Goal: Task Accomplishment & Management: Manage account settings

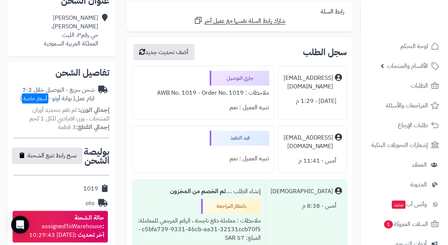
scroll to position [182, 0]
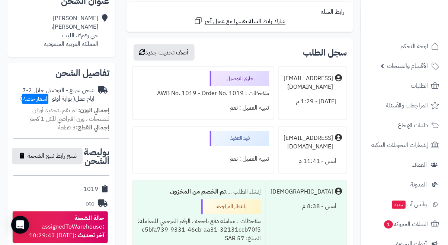
click at [62, 106] on span "لم تقم بتحديد أوزان للمنتجات ، وزن افتراضي للكل 1 كجم" at bounding box center [69, 115] width 80 height 18
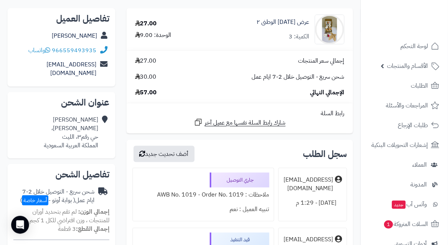
scroll to position [81, 0]
click at [64, 196] on span "( بوابة أوتو - أسعار خاصة )" at bounding box center [47, 200] width 55 height 9
click at [33, 195] on span "أسعار خاصة" at bounding box center [35, 200] width 26 height 10
click at [67, 211] on span "لم تقم بتحديد أوزان للمنتجات ، وزن افتراضي للكل 1 كجم" at bounding box center [69, 216] width 80 height 18
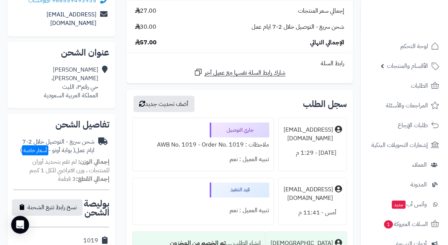
scroll to position [132, 0]
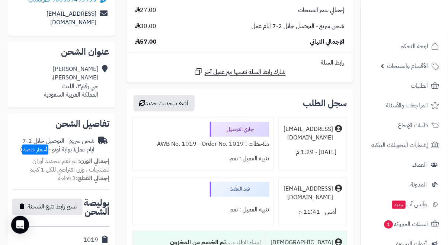
click at [70, 174] on small "إجمالي القطع: 3 قطعة" at bounding box center [83, 178] width 51 height 9
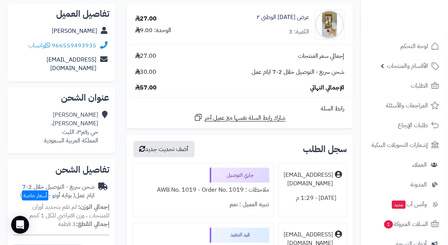
scroll to position [0, 0]
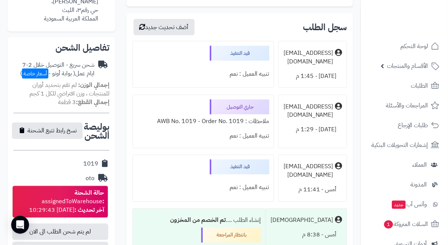
scroll to position [207, 0]
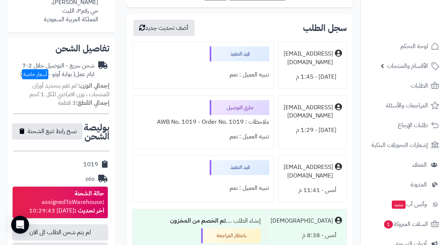
click at [58, 202] on div "حالة الشحنة : assignedToWarehouse آخر تحديث : [DATE] 10:29:43" at bounding box center [60, 203] width 88 height 26
click at [54, 101] on div "**********" at bounding box center [61, 161] width 108 height 247
click at [42, 88] on span "لم تقم بتحديد أوزان للمنتجات ، وزن افتراضي للكل 1 كجم" at bounding box center [69, 90] width 80 height 18
click at [30, 70] on span "أسعار خاصة" at bounding box center [35, 74] width 26 height 10
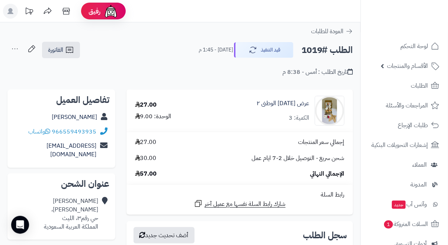
scroll to position [3, 0]
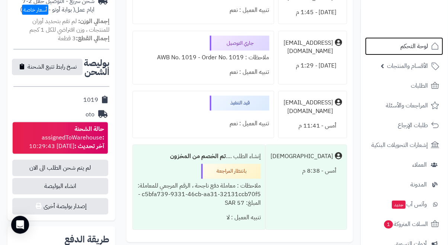
click at [402, 48] on span "لوحة التحكم" at bounding box center [415, 46] width 28 height 10
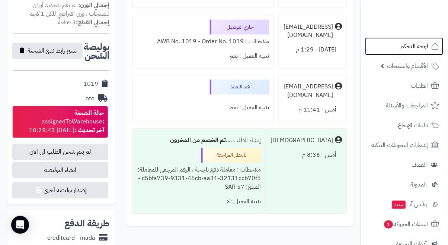
scroll to position [307, 0]
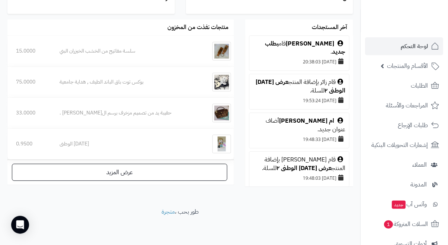
scroll to position [492, 0]
click at [400, 83] on link "الطلبات" at bounding box center [405, 86] width 78 height 18
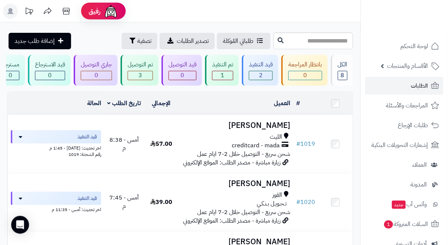
click at [89, 136] on span "قيد التنفيذ" at bounding box center [86, 136] width 19 height 7
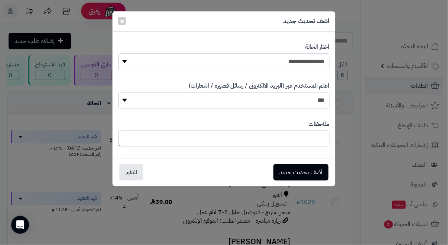
click at [241, 196] on div "**********" at bounding box center [224, 122] width 448 height 245
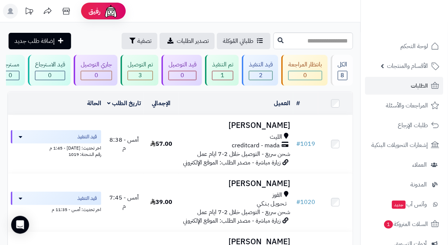
click at [92, 143] on div "اخر تحديث: [DATE] - 1:45 م" at bounding box center [56, 147] width 90 height 8
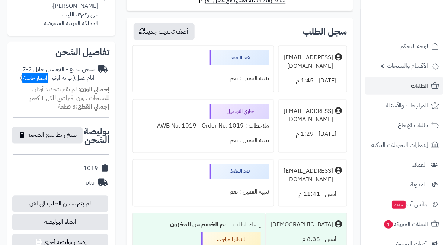
scroll to position [203, 0]
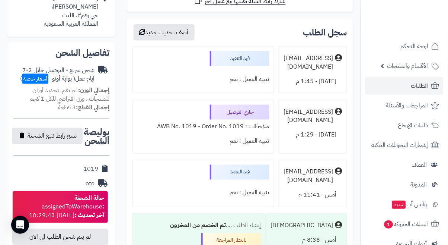
click at [36, 74] on span "أسعار خاصة" at bounding box center [35, 79] width 26 height 10
click at [33, 74] on span "أسعار خاصة" at bounding box center [35, 79] width 26 height 10
click at [56, 86] on span "لم تقم بتحديد أوزان للمنتجات ، وزن افتراضي للكل 1 كجم" at bounding box center [69, 95] width 80 height 18
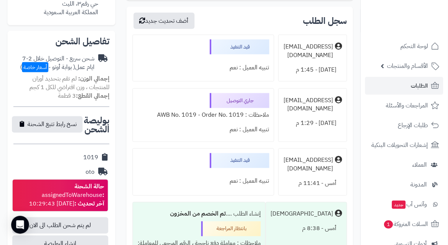
scroll to position [217, 0]
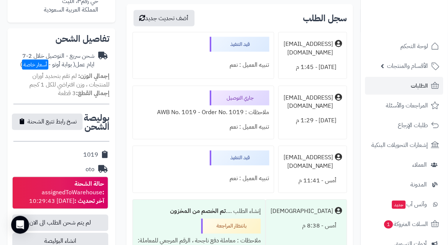
click at [40, 194] on div "حالة الشحنة : assignedToWarehouse آخر تحديث : [DATE] 10:29:43" at bounding box center [60, 193] width 88 height 26
click at [48, 239] on span "انشاء البوليصة" at bounding box center [60, 241] width 96 height 16
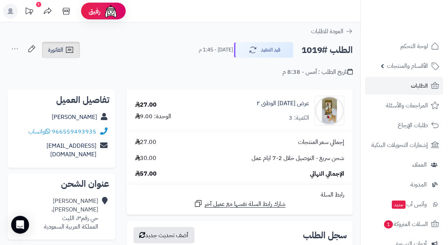
click at [51, 48] on span "الفاتورة" at bounding box center [55, 49] width 15 height 9
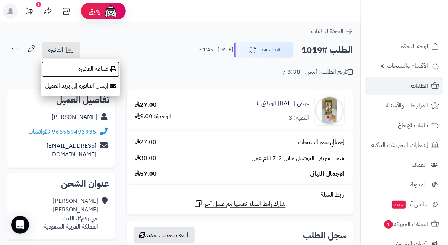
click at [76, 68] on link "طباعة الفاتورة" at bounding box center [80, 69] width 79 height 17
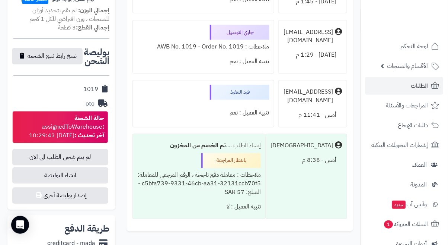
scroll to position [290, 0]
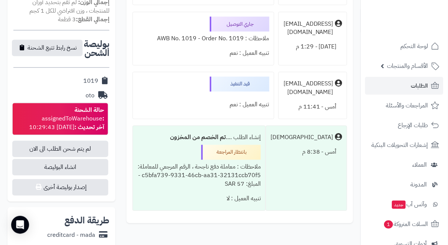
click at [99, 92] on icon at bounding box center [101, 96] width 11 height 9
click at [100, 75] on div "1019" at bounding box center [61, 81] width 96 height 15
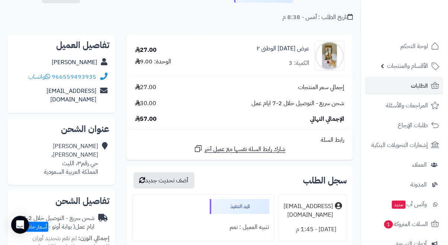
scroll to position [0, 0]
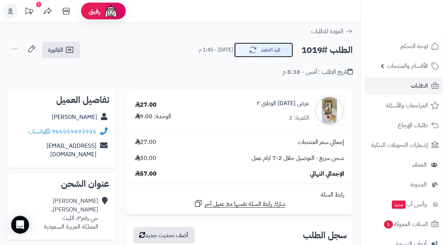
click at [249, 52] on icon "button" at bounding box center [253, 49] width 9 height 9
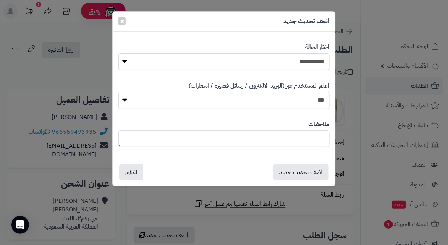
click at [125, 98] on select "*** **" at bounding box center [224, 100] width 212 height 17
click at [118, 92] on select "*** **" at bounding box center [224, 100] width 212 height 17
click at [130, 66] on select "**********" at bounding box center [224, 61] width 212 height 17
click at [32, 133] on div "**********" at bounding box center [224, 122] width 448 height 245
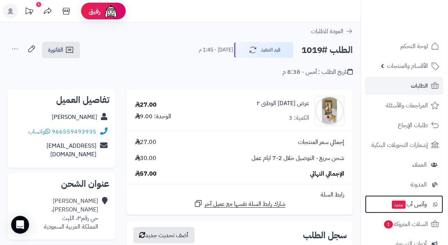
click at [404, 206] on span "جديد" at bounding box center [399, 204] width 14 height 8
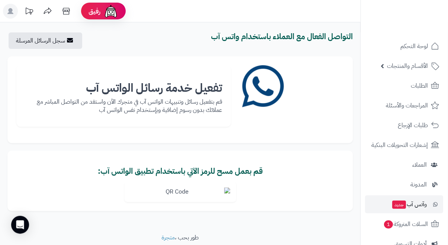
click at [112, 108] on p "قم بتفعيل رسائل وتنبيهات الواتس آب في متجرك الآن واستفد من التواصل المباشر مع ع…" at bounding box center [123, 106] width 197 height 17
click at [393, 49] on link "لوحة التحكم" at bounding box center [405, 46] width 78 height 18
